Goal: Task Accomplishment & Management: Manage account settings

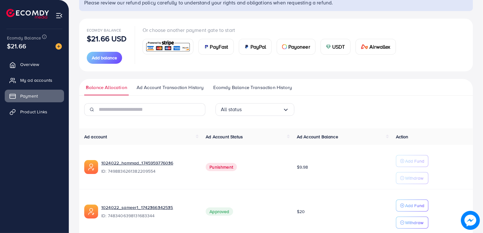
scroll to position [84, 0]
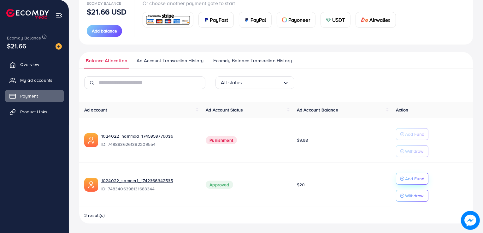
click at [421, 179] on p "Add Fund" at bounding box center [414, 179] width 19 height 8
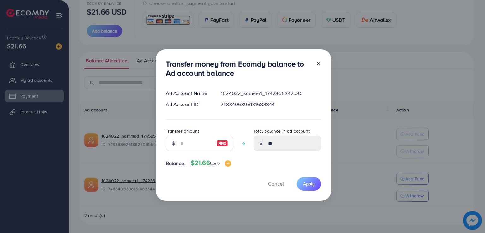
click at [219, 143] on img at bounding box center [222, 144] width 11 height 8
type input "**"
type input "*****"
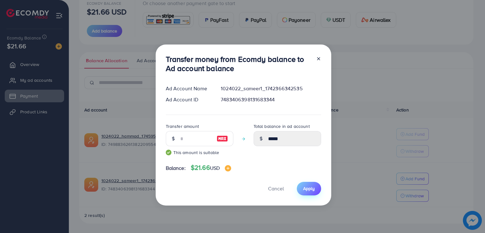
click at [312, 190] on span "Apply" at bounding box center [309, 188] width 12 height 6
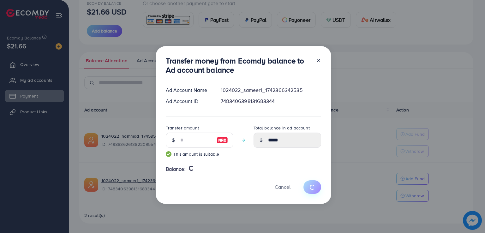
type input "**"
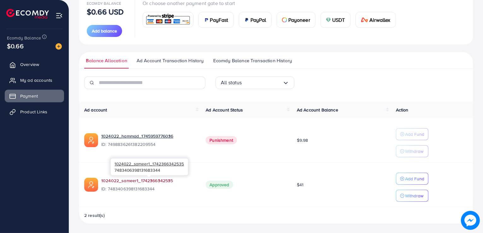
click at [128, 182] on link "1024022_sameer1_1742366342535" at bounding box center [137, 180] width 72 height 6
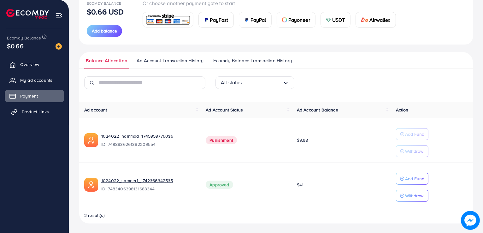
click at [29, 114] on span "Product Links" at bounding box center [35, 112] width 27 height 6
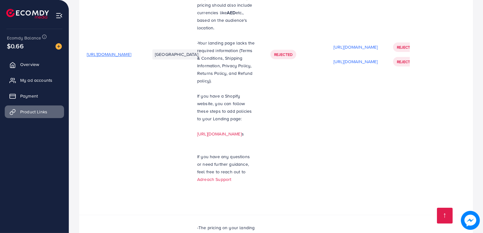
scroll to position [1591, 0]
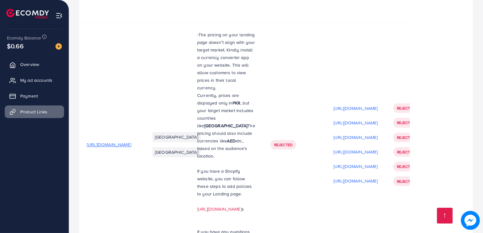
click at [37, 79] on span "My ad accounts" at bounding box center [38, 80] width 32 height 6
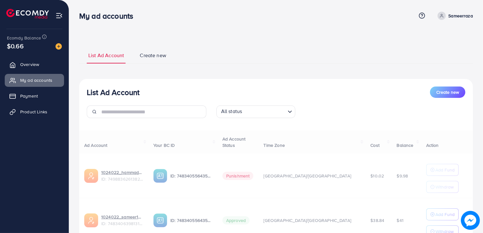
select select
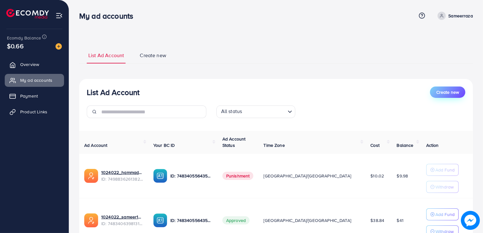
click at [439, 91] on span "Create new" at bounding box center [448, 92] width 23 height 6
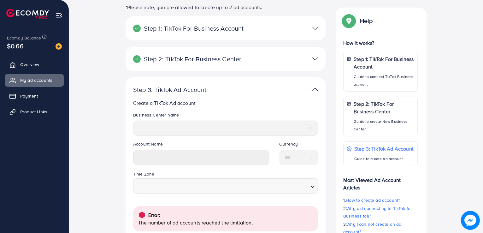
scroll to position [71, 0]
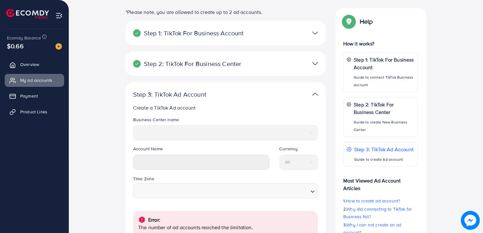
click at [312, 62] on div at bounding box center [290, 63] width 65 height 9
click at [316, 63] on img at bounding box center [316, 63] width 6 height 9
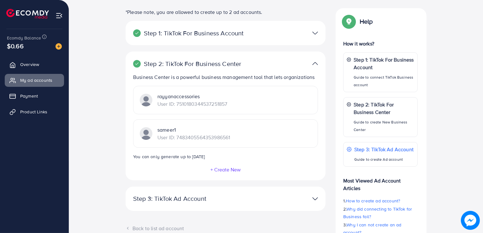
click at [249, 131] on div "sameer1 User ID: 7483405564353986561" at bounding box center [225, 133] width 185 height 28
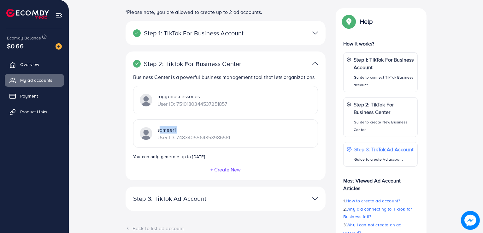
click at [249, 131] on div "sameer1 User ID: 7483405564353986561" at bounding box center [225, 133] width 185 height 28
click at [316, 65] on img at bounding box center [316, 63] width 6 height 9
click at [316, 61] on img at bounding box center [316, 63] width 6 height 9
click at [313, 56] on div "Step 2: TikTok For Business Center Business Center is a powerful business manag…" at bounding box center [226, 115] width 200 height 128
click at [315, 63] on img at bounding box center [316, 63] width 6 height 9
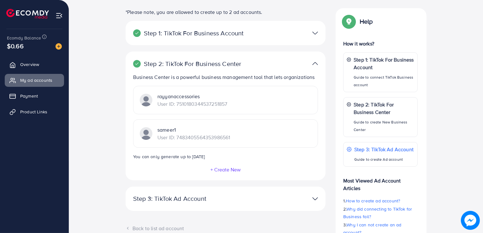
click at [315, 63] on img at bounding box center [316, 63] width 6 height 9
click at [314, 31] on img at bounding box center [316, 32] width 6 height 9
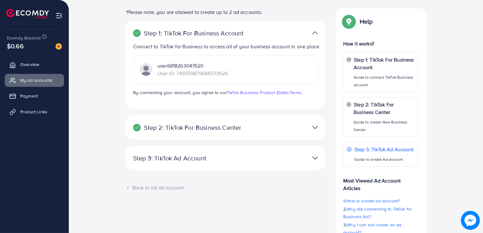
click at [184, 77] on p "User ID: 7483398796815172626" at bounding box center [193, 73] width 70 height 8
click at [315, 33] on img at bounding box center [316, 32] width 6 height 9
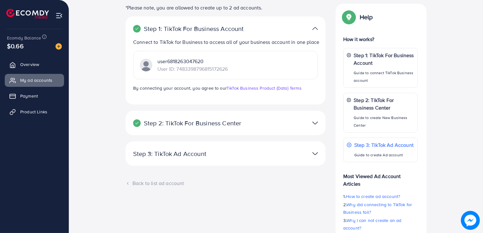
scroll to position [124, 0]
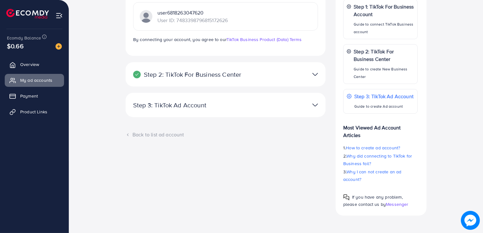
click at [313, 110] on img at bounding box center [316, 104] width 6 height 9
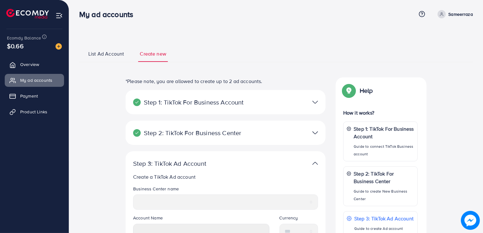
scroll to position [0, 0]
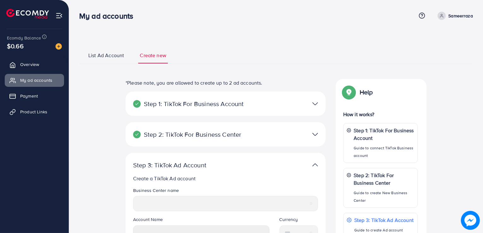
click at [109, 54] on span "List Ad Account" at bounding box center [106, 55] width 36 height 7
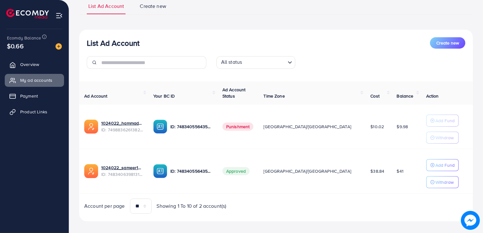
scroll to position [54, 0]
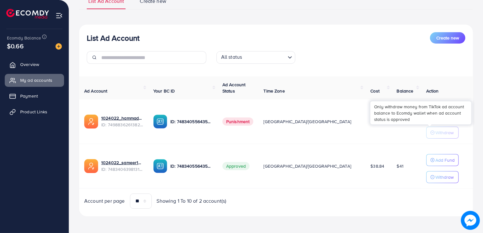
click at [436, 130] on p "Withdraw" at bounding box center [445, 133] width 18 height 8
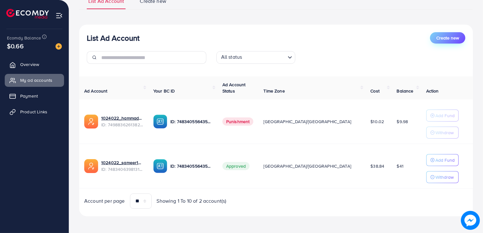
click at [443, 41] on button "Create new" at bounding box center [447, 37] width 35 height 11
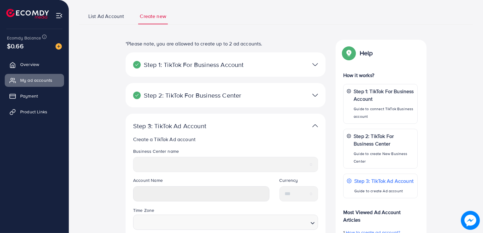
scroll to position [58, 0]
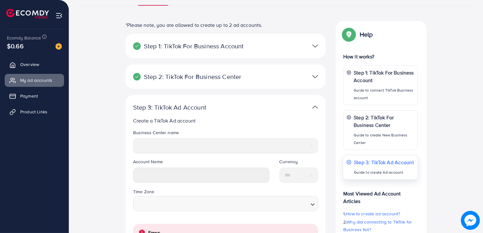
click at [370, 163] on p "Step 3: TikTok Ad Account" at bounding box center [384, 162] width 60 height 8
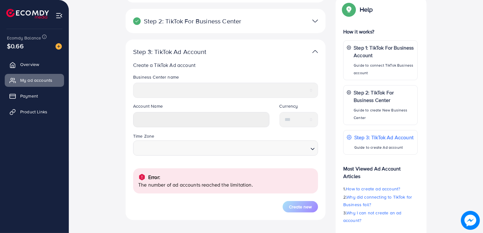
scroll to position [155, 0]
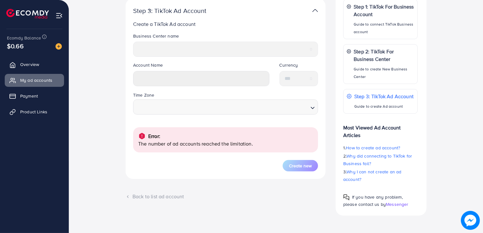
click at [130, 199] on div "Back to list ad account" at bounding box center [226, 196] width 200 height 7
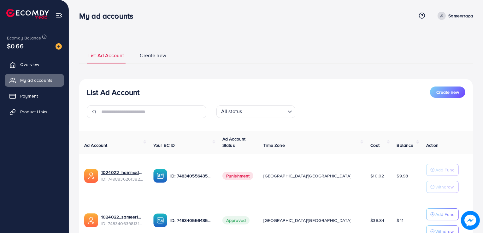
click at [269, 110] on input "Search for option" at bounding box center [264, 112] width 41 height 10
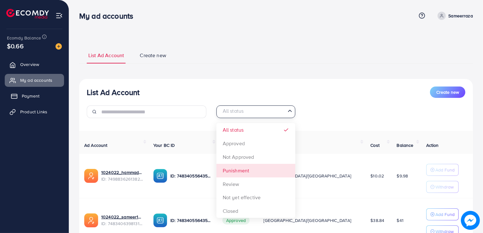
click at [37, 98] on span "Payment" at bounding box center [31, 96] width 18 height 6
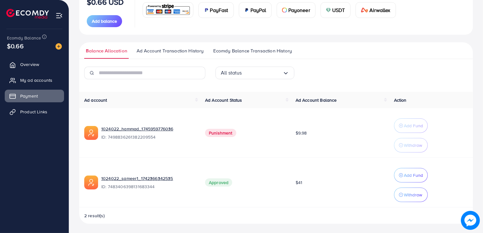
scroll to position [94, 0]
click at [275, 74] on input "Search for option" at bounding box center [262, 73] width 41 height 10
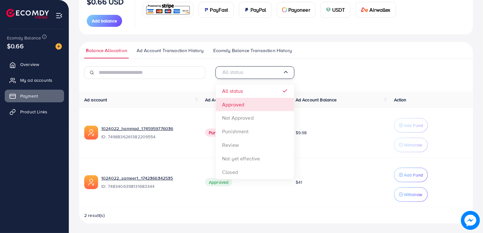
click at [250, 107] on div "All status Loading... All status Approved Not Approved Punishment Review Not ye…" at bounding box center [276, 145] width 394 height 158
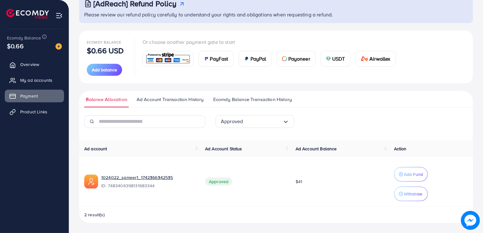
scroll to position [45, 0]
click at [159, 121] on input "text" at bounding box center [152, 122] width 107 height 13
click at [178, 101] on span "Ad Account Transaction History" at bounding box center [170, 99] width 67 height 7
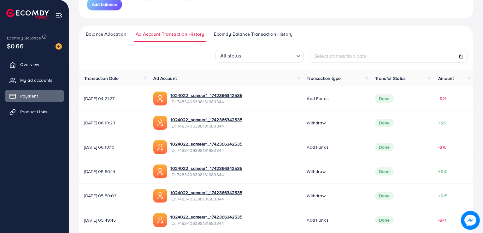
scroll to position [110, 0]
click at [222, 96] on link "1024022_sameer1_1742366342535" at bounding box center [206, 95] width 72 height 6
